Goal: Check status: Check status

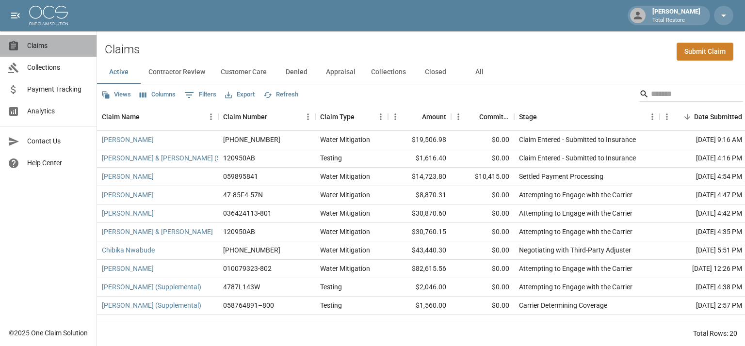
click at [40, 41] on span "Claims" at bounding box center [58, 46] width 62 height 10
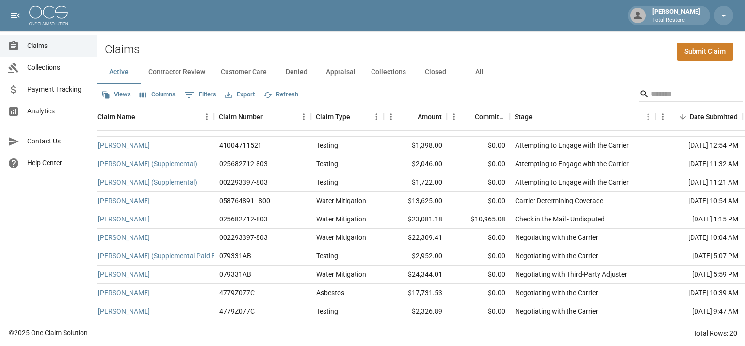
scroll to position [186, 0]
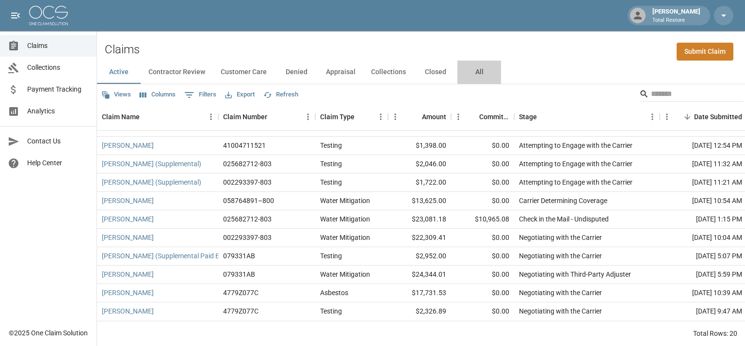
click at [479, 69] on button "All" at bounding box center [479, 72] width 44 height 23
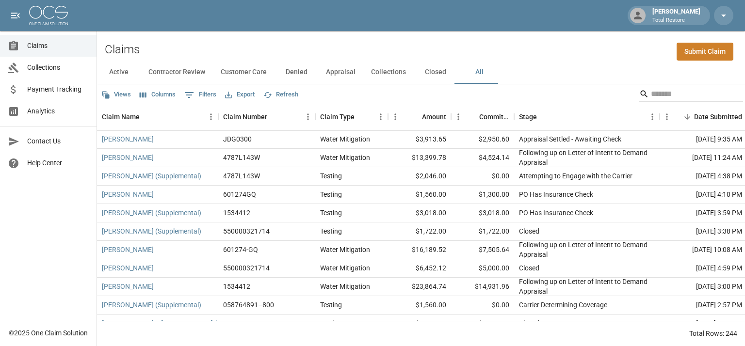
scroll to position [241, 0]
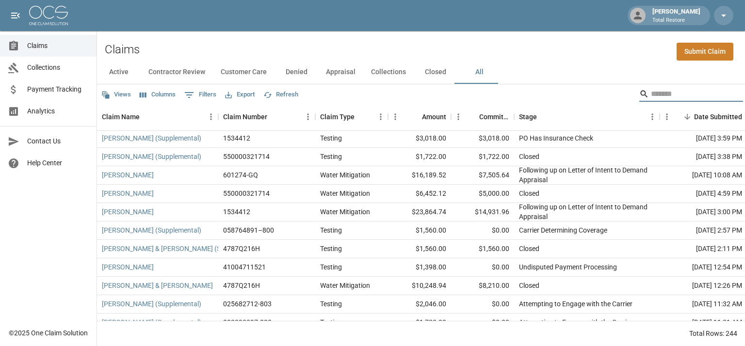
click at [668, 94] on input "Search" at bounding box center [690, 94] width 78 height 16
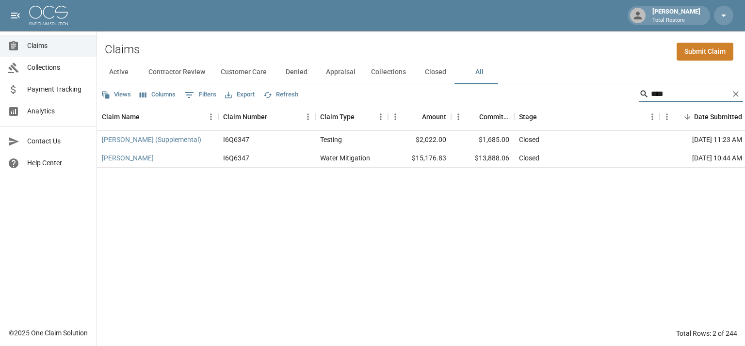
scroll to position [0, 0]
type input "****"
click at [559, 158] on div "Closed" at bounding box center [587, 158] width 146 height 18
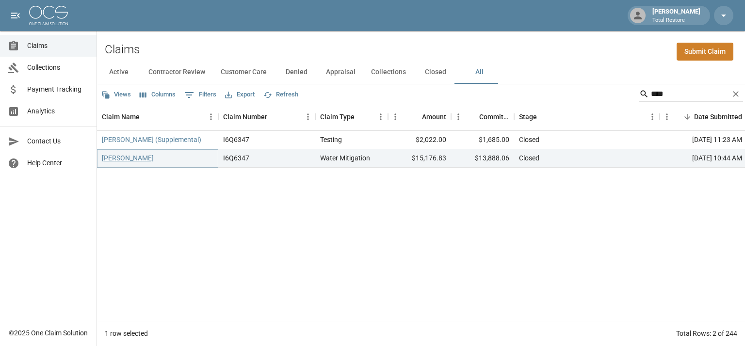
click at [134, 158] on link "[PERSON_NAME]" at bounding box center [128, 158] width 52 height 10
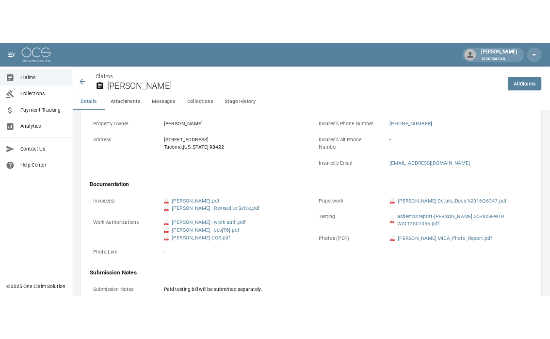
scroll to position [319, 0]
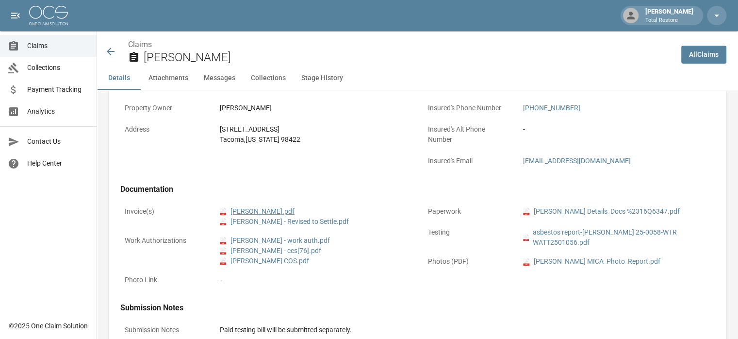
click at [277, 208] on link "pdf SALLY_HANFT_MIT_INVOICE.pdf" at bounding box center [257, 211] width 75 height 10
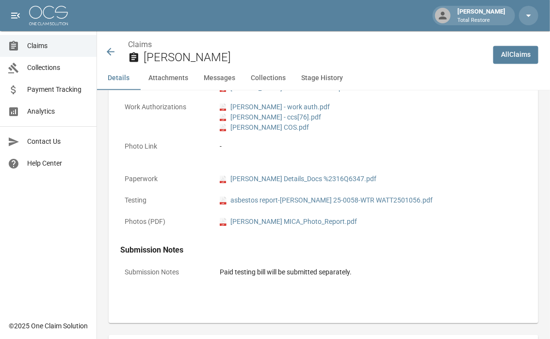
scroll to position [702, 0]
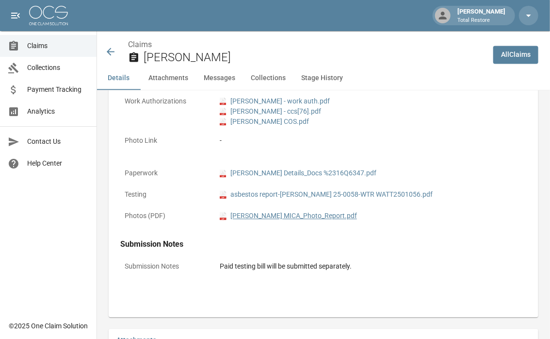
click at [279, 213] on link "pdf Sally Hanft MICA_Photo_Report.pdf" at bounding box center [288, 216] width 137 height 10
